Goal: Task Accomplishment & Management: Manage account settings

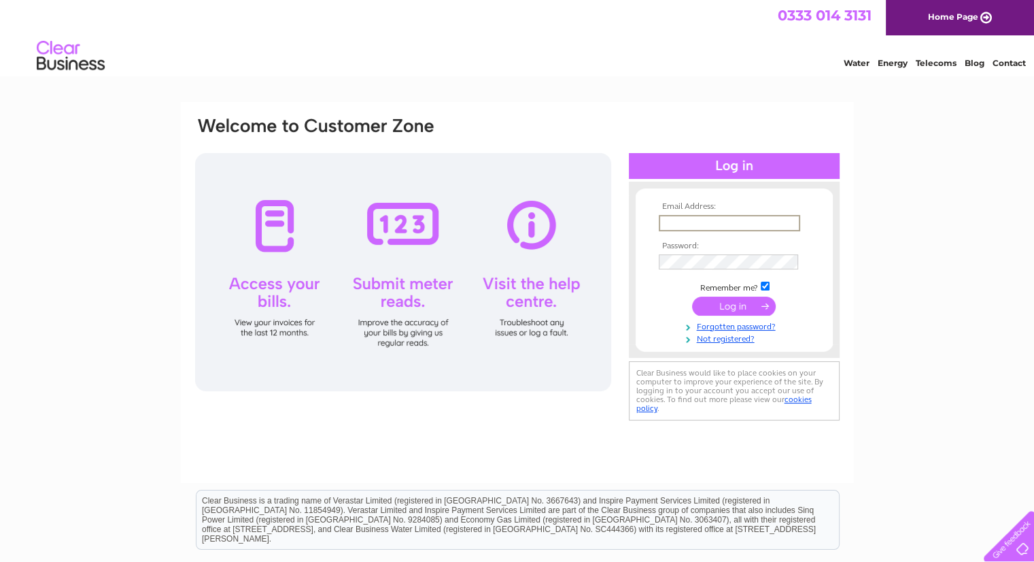
click at [688, 220] on input "text" at bounding box center [729, 223] width 141 height 16
type input "[EMAIL_ADDRESS][DOMAIN_NAME]"
click at [700, 252] on td at bounding box center [734, 260] width 158 height 22
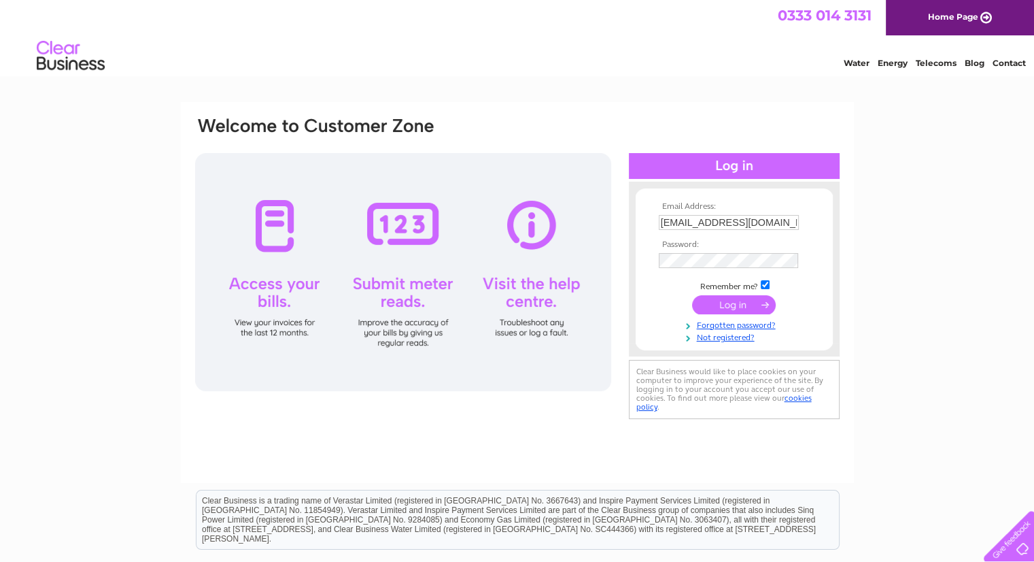
click at [722, 303] on input "submit" at bounding box center [734, 304] width 84 height 19
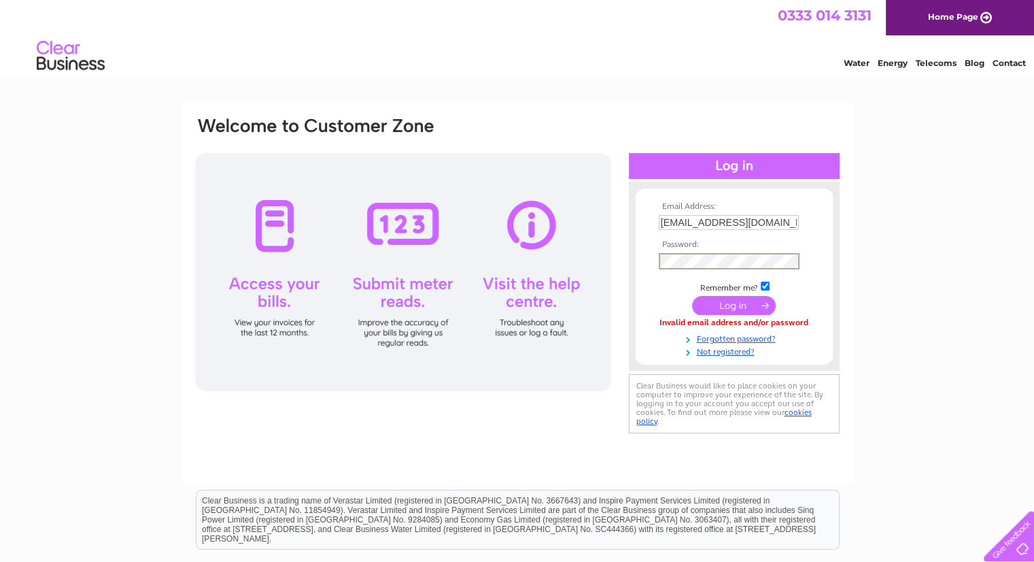
click at [708, 303] on input "submit" at bounding box center [734, 305] width 84 height 19
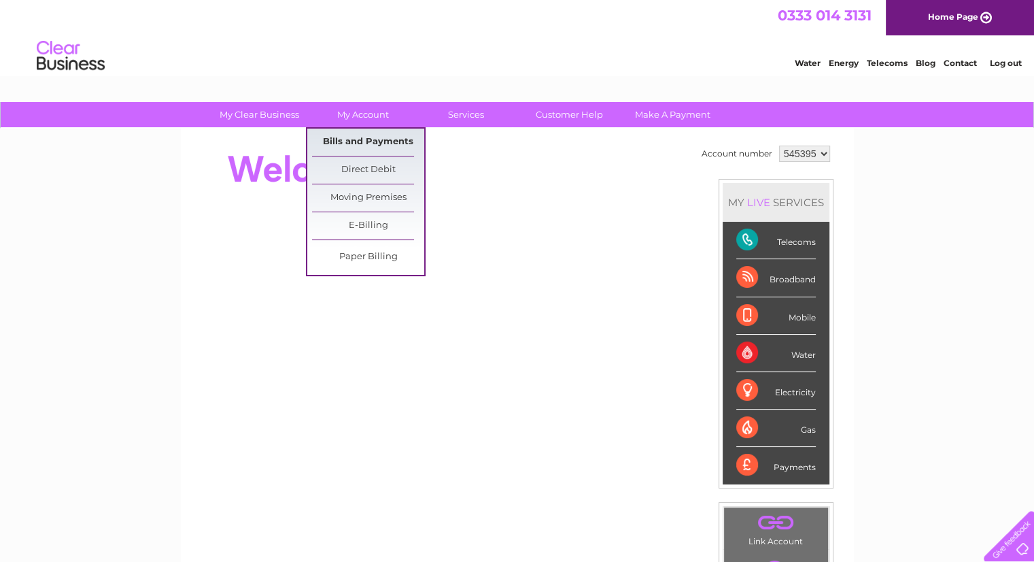
click at [371, 142] on link "Bills and Payments" at bounding box center [368, 141] width 112 height 27
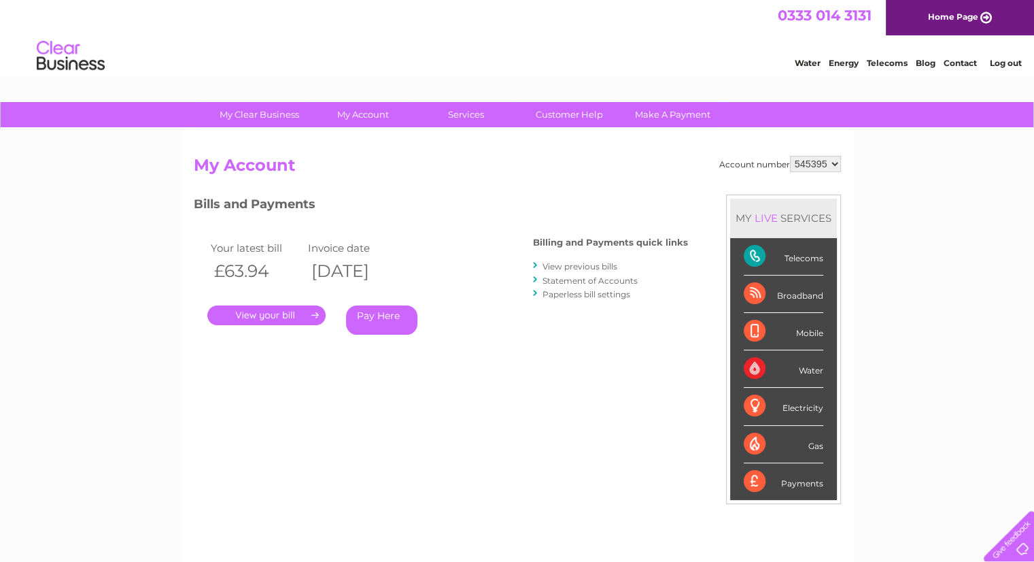
click at [271, 315] on link "." at bounding box center [266, 315] width 118 height 20
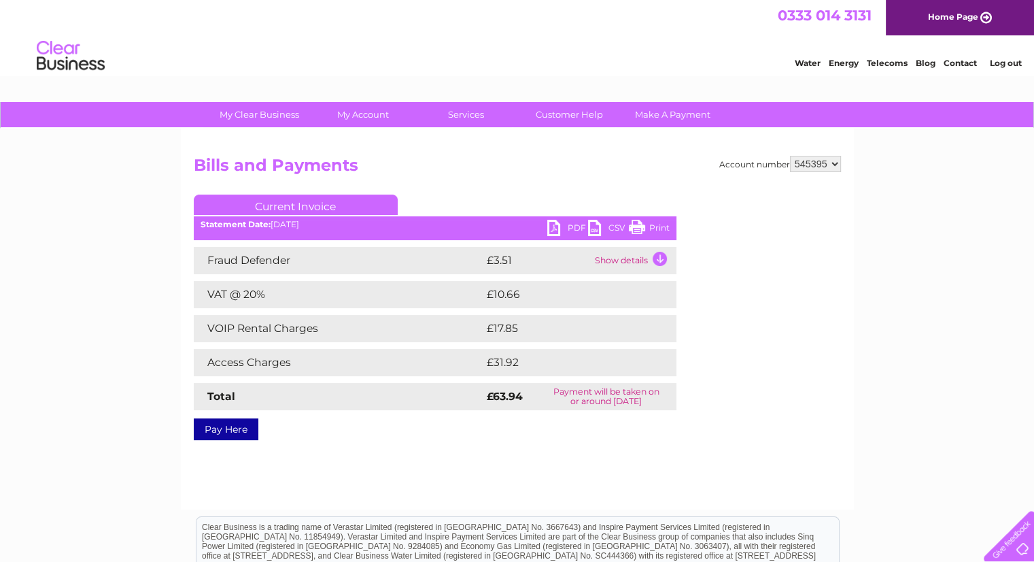
click at [568, 227] on link "PDF" at bounding box center [567, 230] width 41 height 20
